Goal: Book appointment/travel/reservation

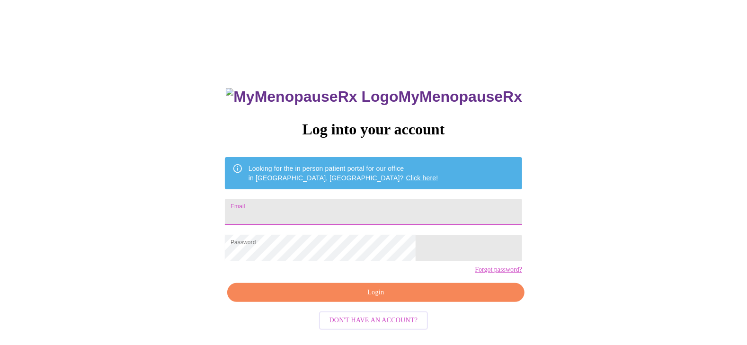
click at [306, 216] on input "Email" at bounding box center [373, 212] width 297 height 27
click at [375, 216] on input "tiatialori@gmail.com" at bounding box center [373, 212] width 297 height 27
type input "koehnlori@aol.com"
click at [279, 286] on div "MyMenopauseRx Log into your account Looking for the in person patient portal fo…" at bounding box center [374, 245] width 316 height 345
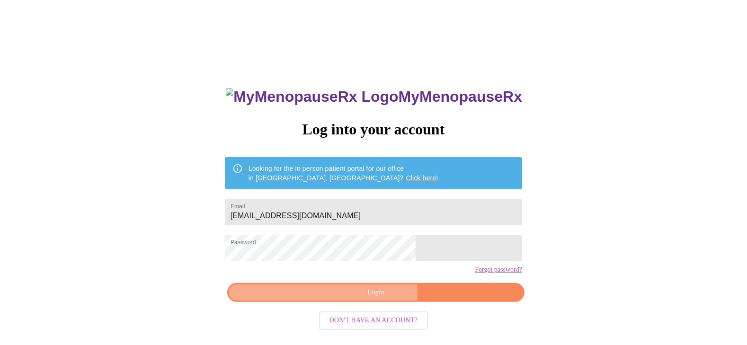
click at [314, 299] on span "Login" at bounding box center [376, 293] width 276 height 12
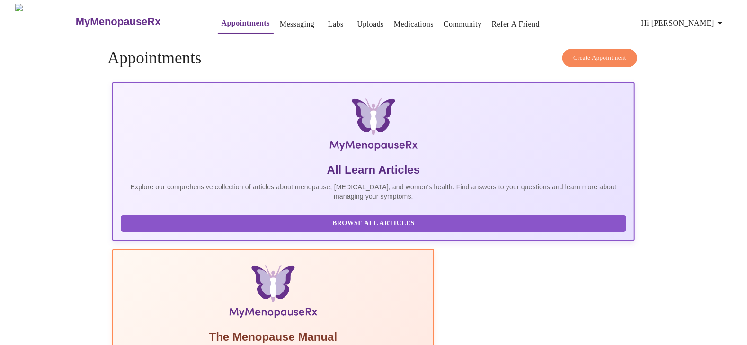
click at [693, 21] on span "Hi Loriann" at bounding box center [684, 23] width 84 height 13
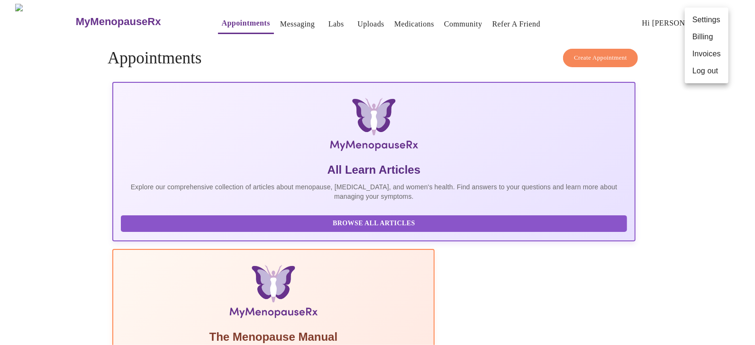
click at [408, 48] on div at bounding box center [377, 172] width 755 height 345
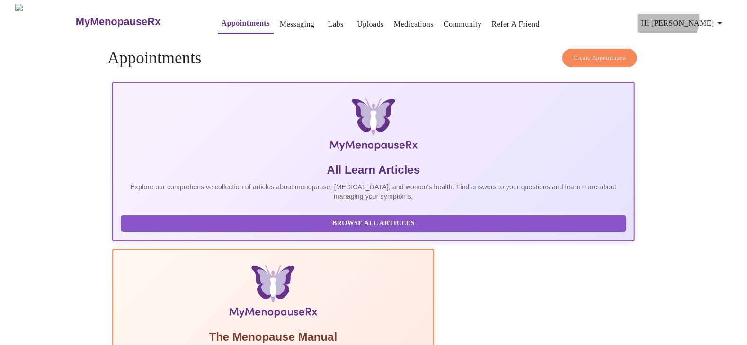
click at [708, 17] on span "Hi Loriann" at bounding box center [684, 23] width 84 height 13
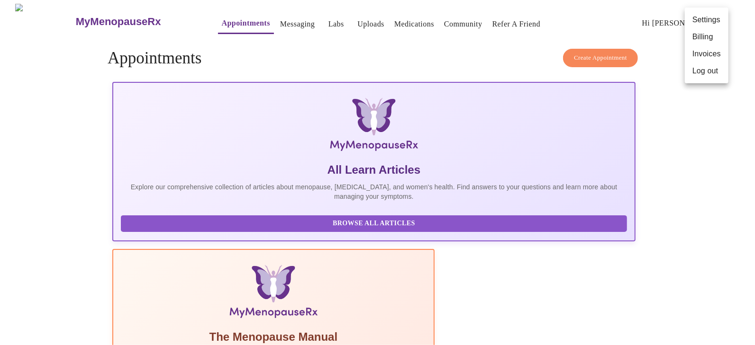
click at [417, 54] on div at bounding box center [377, 172] width 755 height 345
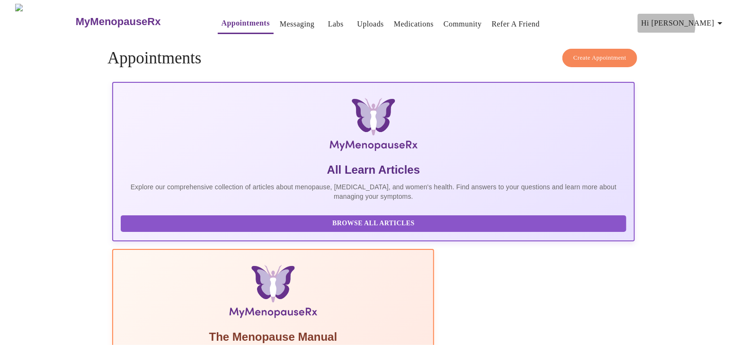
click at [699, 22] on span "Hi Loriann" at bounding box center [684, 23] width 84 height 13
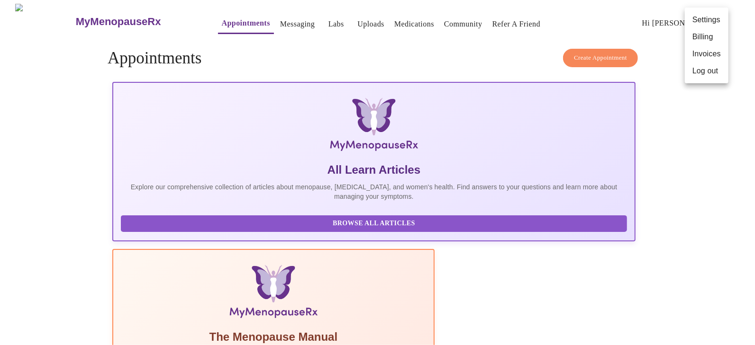
click at [702, 34] on li "Billing" at bounding box center [706, 36] width 44 height 17
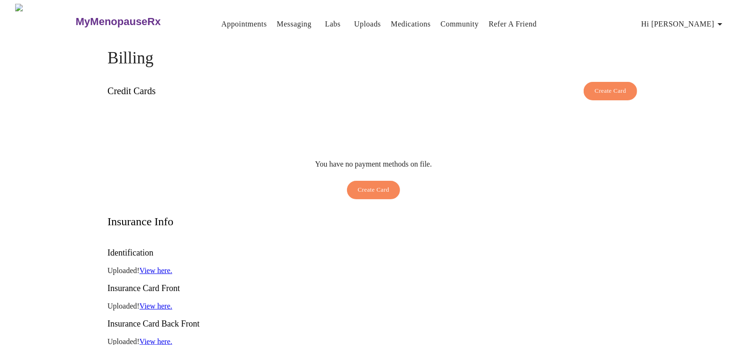
click at [689, 21] on span "Hi Loriann" at bounding box center [684, 24] width 84 height 13
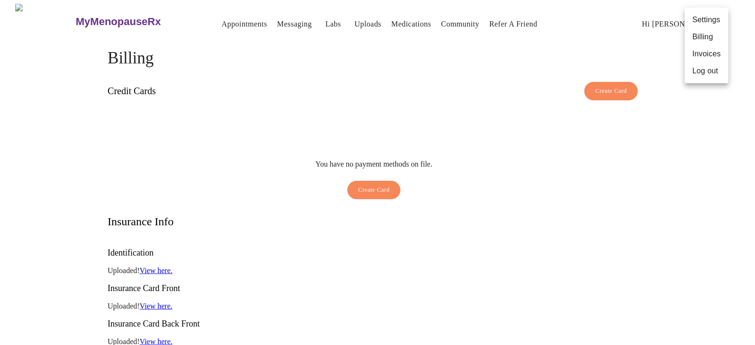
click at [697, 75] on li "Log out" at bounding box center [706, 71] width 44 height 17
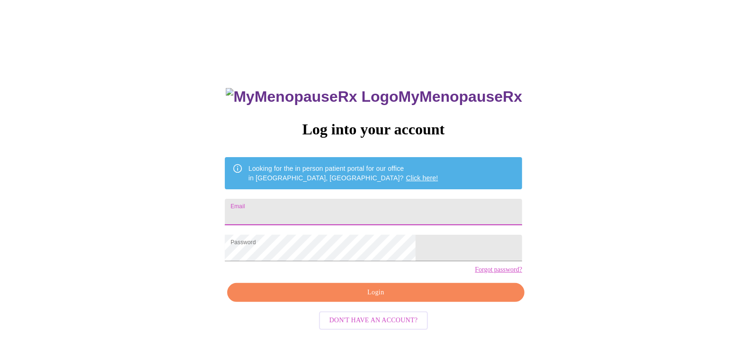
click at [362, 216] on input "Email" at bounding box center [373, 212] width 297 height 27
type input "flakeysapps@yahoo.com"
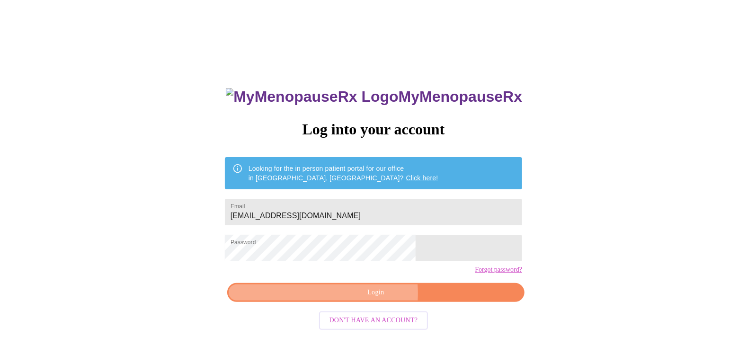
click at [357, 299] on span "Login" at bounding box center [376, 293] width 276 height 12
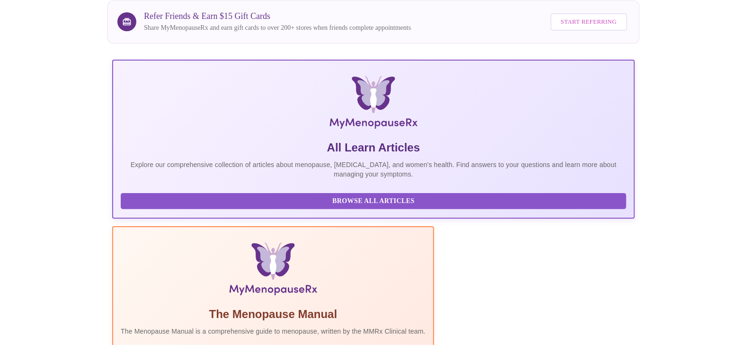
scroll to position [171, 0]
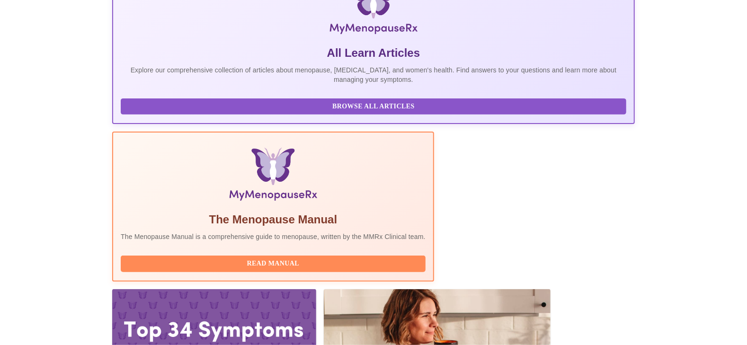
drag, startPoint x: 318, startPoint y: 210, endPoint x: 181, endPoint y: 210, distance: 136.9
copy h3 "Jenny Kowalczyk WHNP-BC, FNP-C"
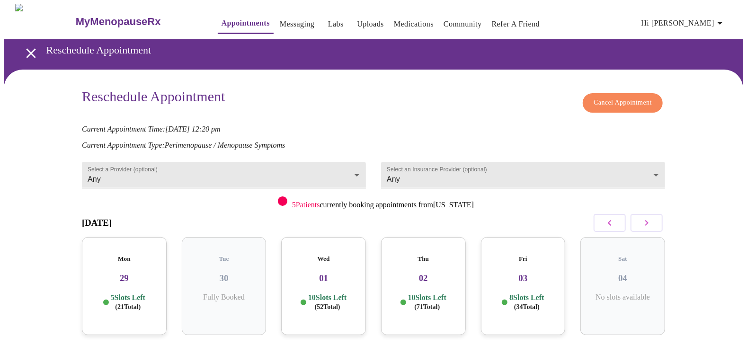
scroll to position [47, 0]
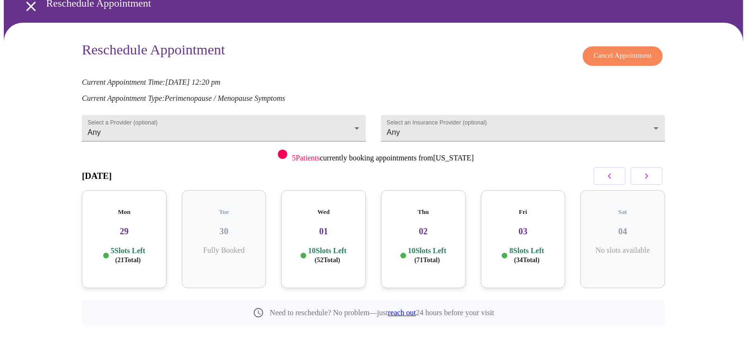
click at [129, 246] on p "5 Slots Left ( 21 Total)" at bounding box center [128, 255] width 35 height 18
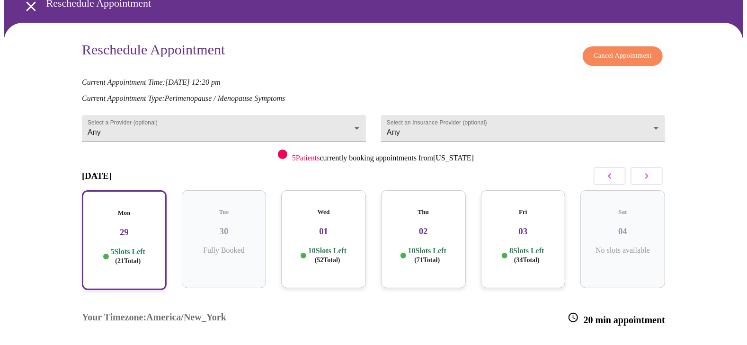
scroll to position [142, 0]
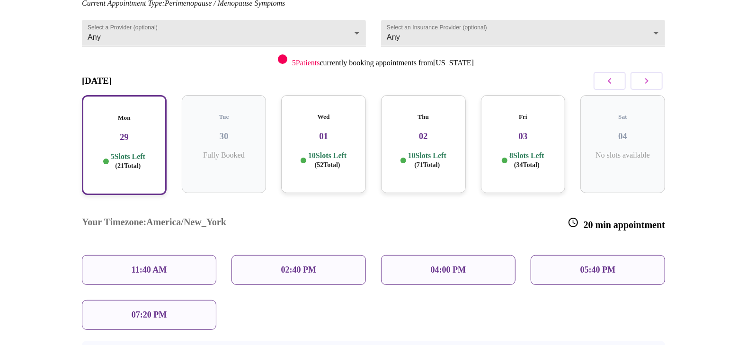
click at [282, 265] on p "02:40 PM" at bounding box center [298, 270] width 35 height 10
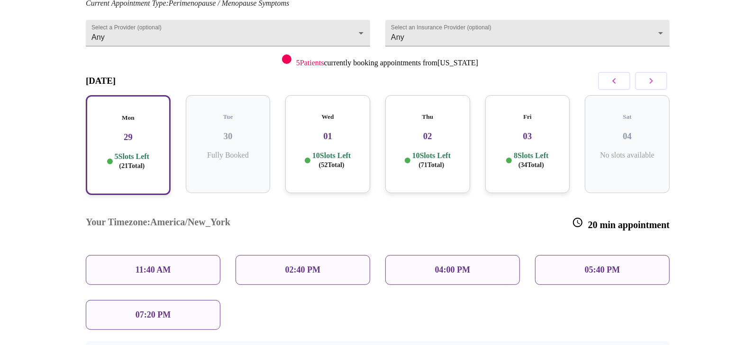
scroll to position [215, 0]
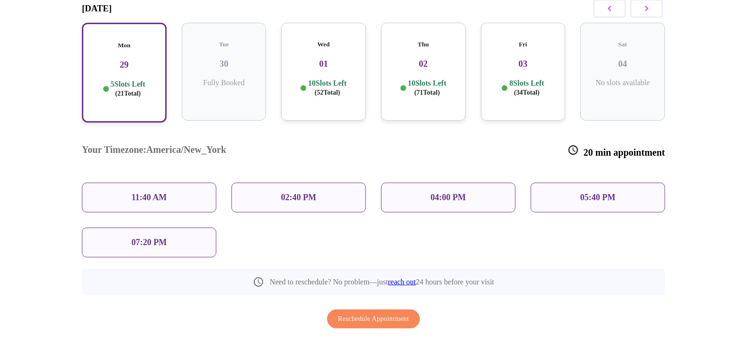
click at [328, 183] on div "02:40 PM" at bounding box center [299, 198] width 135 height 30
click at [115, 60] on h3 "29" at bounding box center [124, 65] width 68 height 10
click at [278, 183] on div "02:40 PM" at bounding box center [299, 198] width 135 height 30
click at [409, 183] on div "04:00 PM" at bounding box center [448, 198] width 135 height 30
click at [272, 183] on div "02:40 PM" at bounding box center [299, 198] width 135 height 30
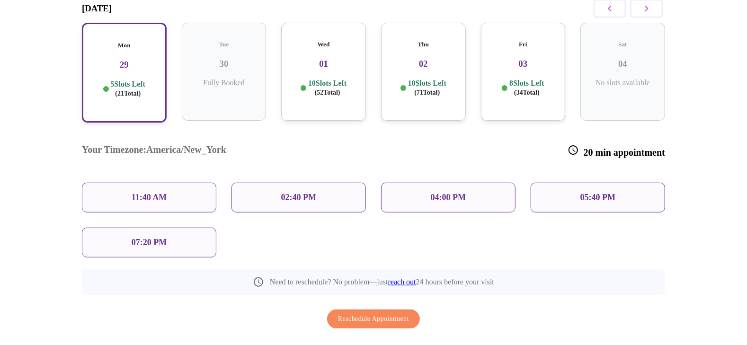
click at [145, 60] on div "Mon 29 5 Slots Left ( 21 Total)" at bounding box center [124, 73] width 85 height 100
click at [308, 61] on div "Wed 01 10 Slots Left ( 52 Total)" at bounding box center [323, 72] width 85 height 98
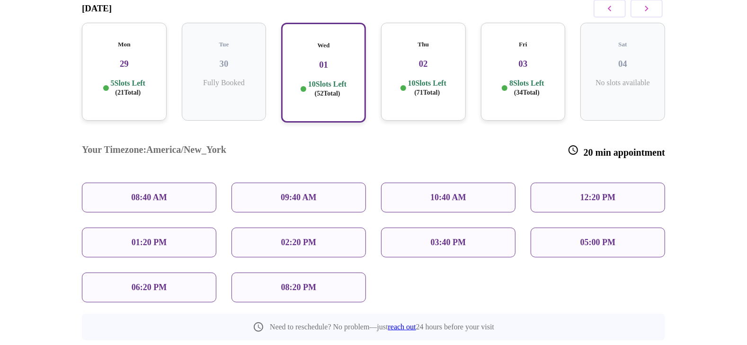
click at [141, 59] on h3 "29" at bounding box center [125, 64] width 70 height 10
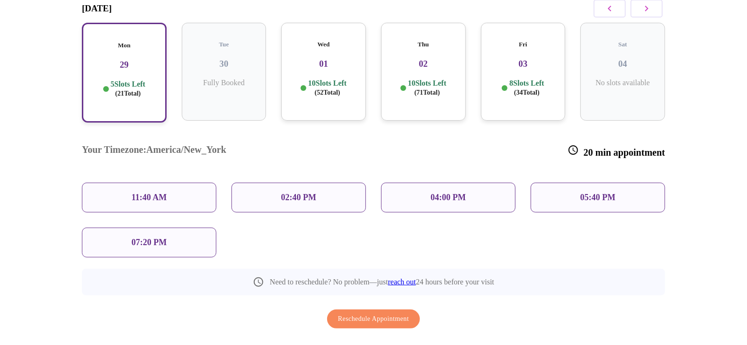
click at [324, 183] on div "02:40 PM" at bounding box center [299, 198] width 135 height 30
click at [358, 314] on span "Reschedule Appointment" at bounding box center [373, 320] width 71 height 12
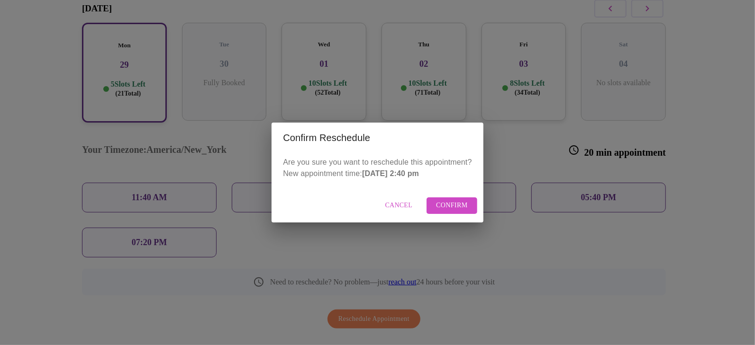
click at [455, 208] on span "Confirm" at bounding box center [452, 206] width 32 height 12
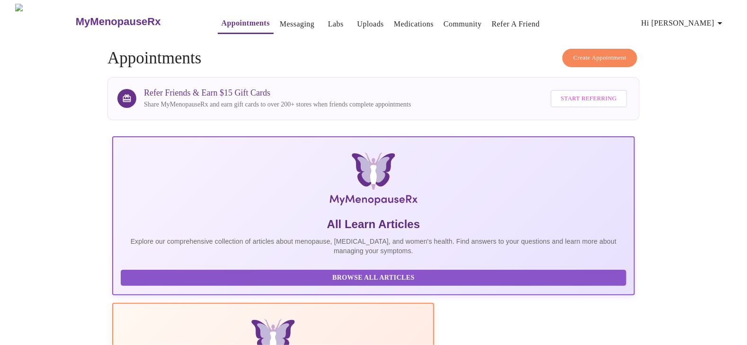
scroll to position [171, 0]
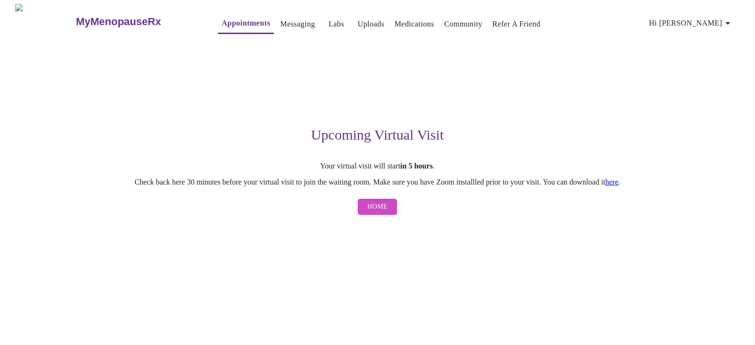
click at [384, 212] on span "Home" at bounding box center [377, 207] width 20 height 12
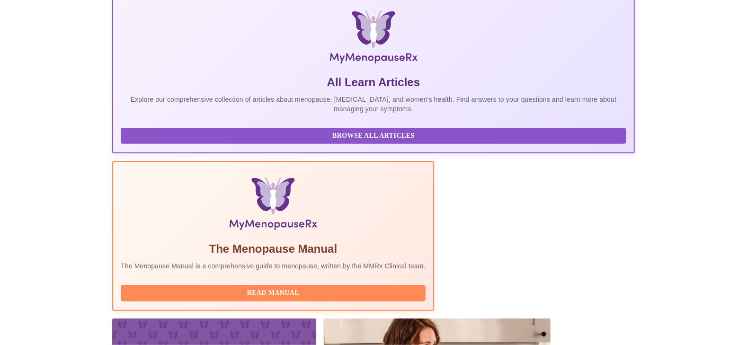
scroll to position [171, 0]
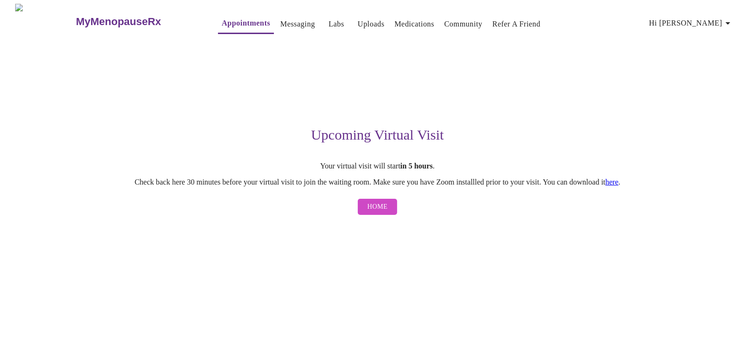
click at [366, 211] on button "Home" at bounding box center [377, 207] width 39 height 17
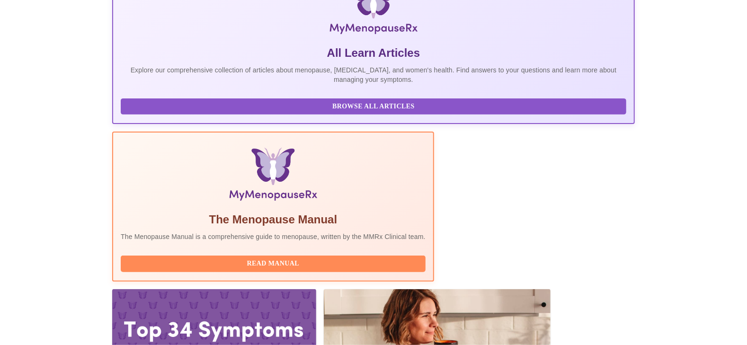
scroll to position [77, 0]
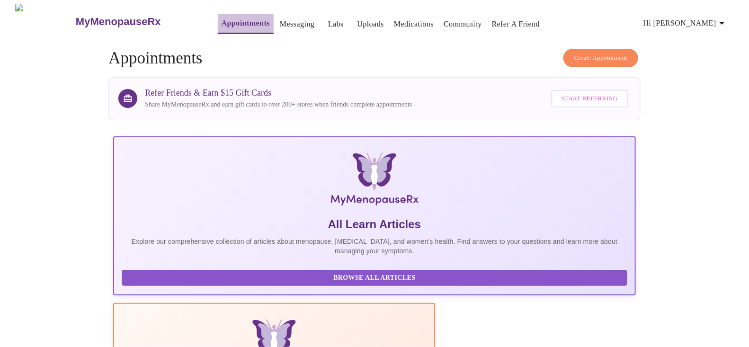
click at [222, 18] on link "Appointments" at bounding box center [246, 23] width 48 height 13
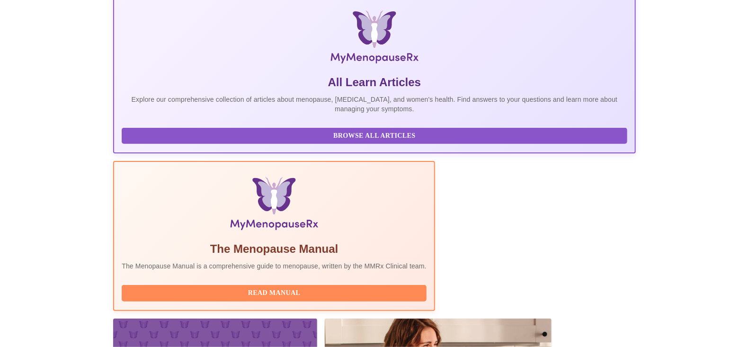
scroll to position [170, 0]
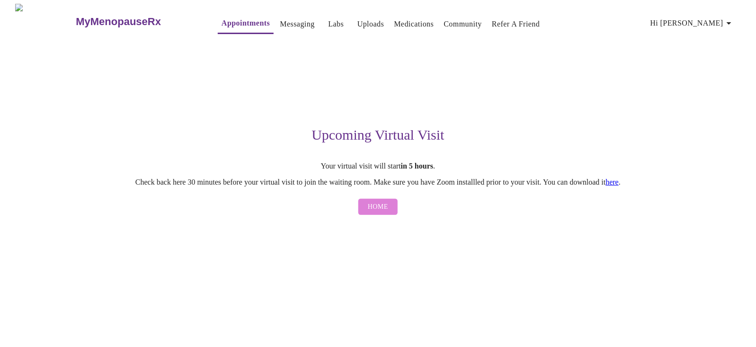
click at [379, 210] on span "Home" at bounding box center [378, 207] width 20 height 12
